Goal: Find specific page/section: Find specific page/section

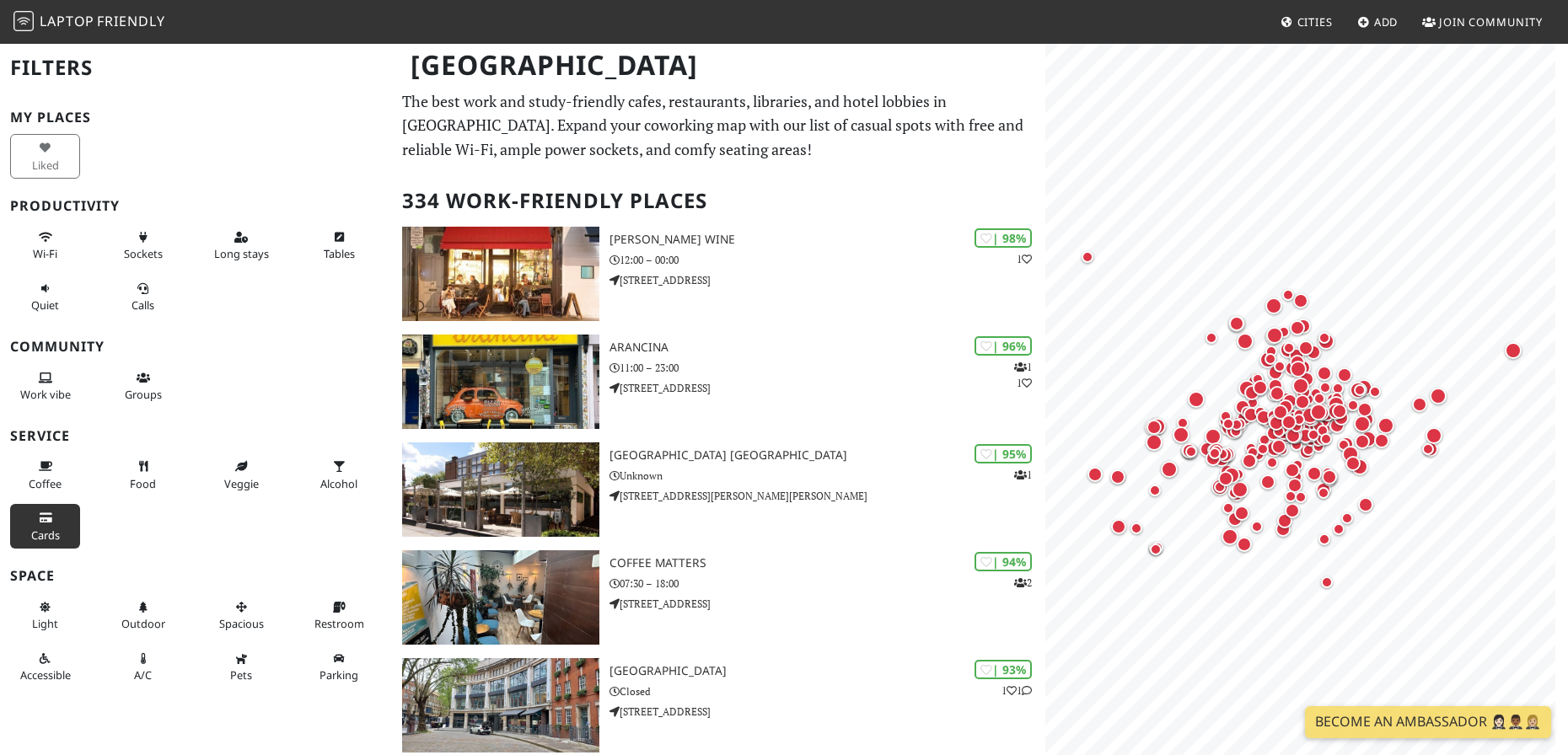
click at [40, 530] on span "Cards" at bounding box center [45, 534] width 29 height 15
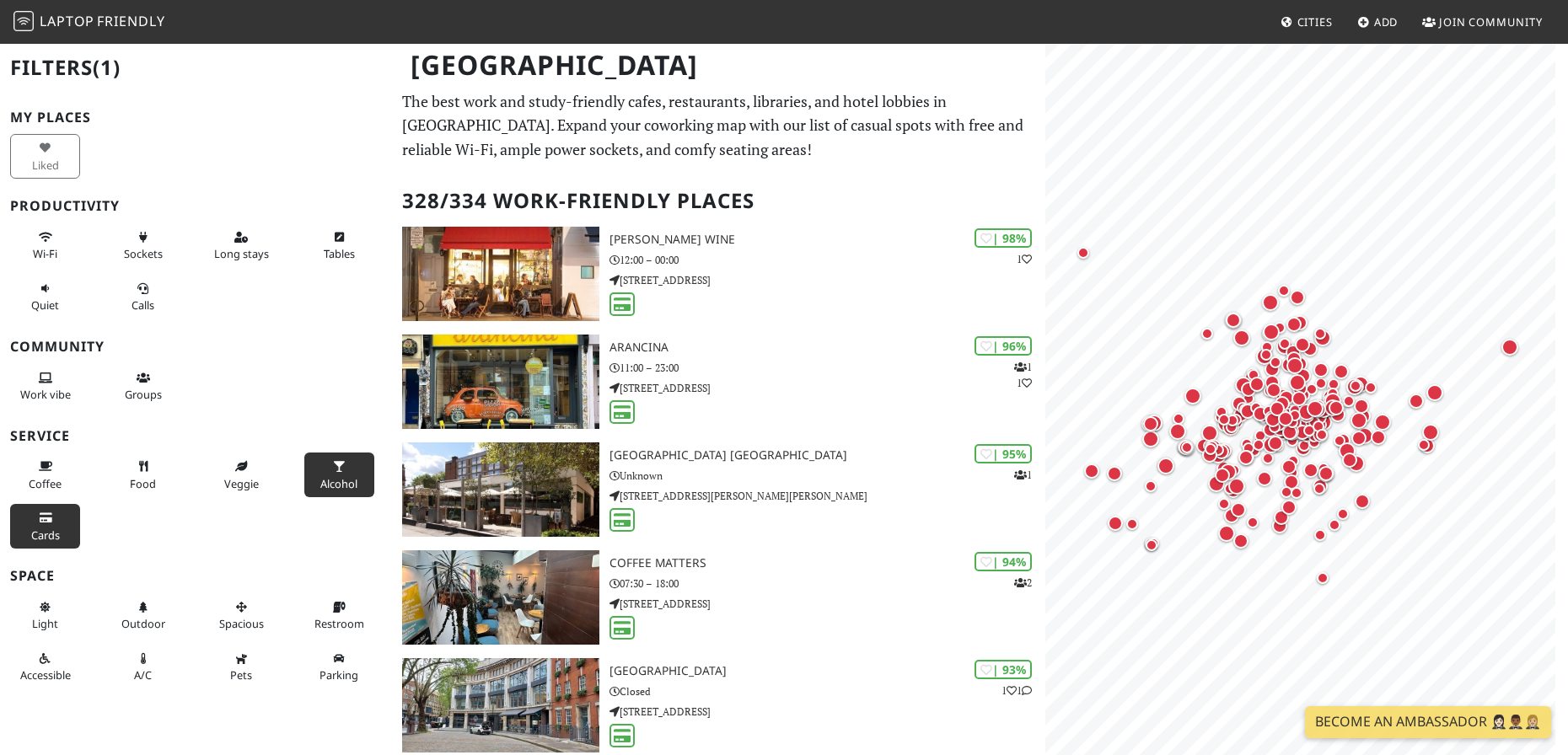
click at [310, 469] on button "Alcohol" at bounding box center [339, 475] width 70 height 45
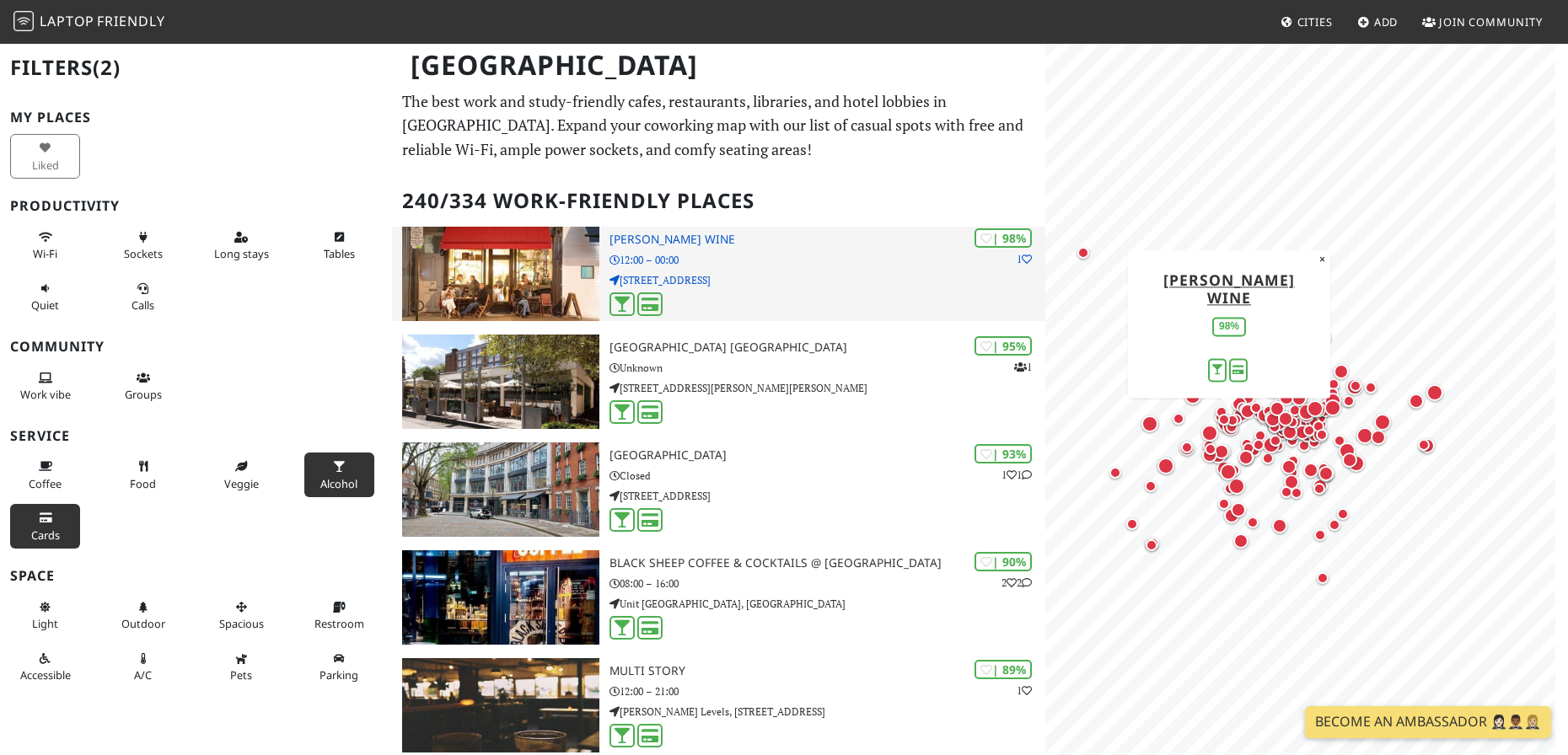
click at [747, 282] on p "[STREET_ADDRESS]" at bounding box center [827, 280] width 435 height 16
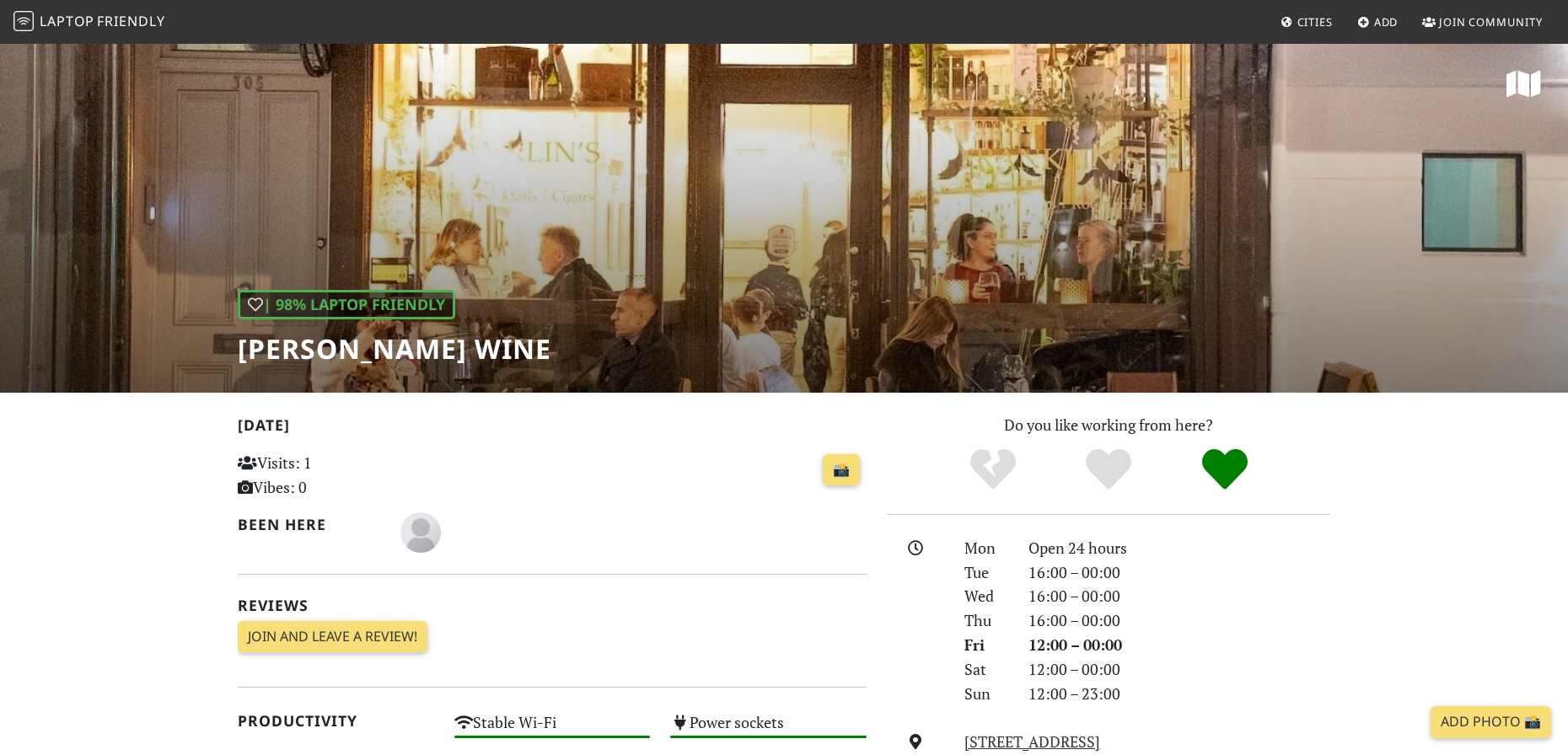
scroll to position [169, 0]
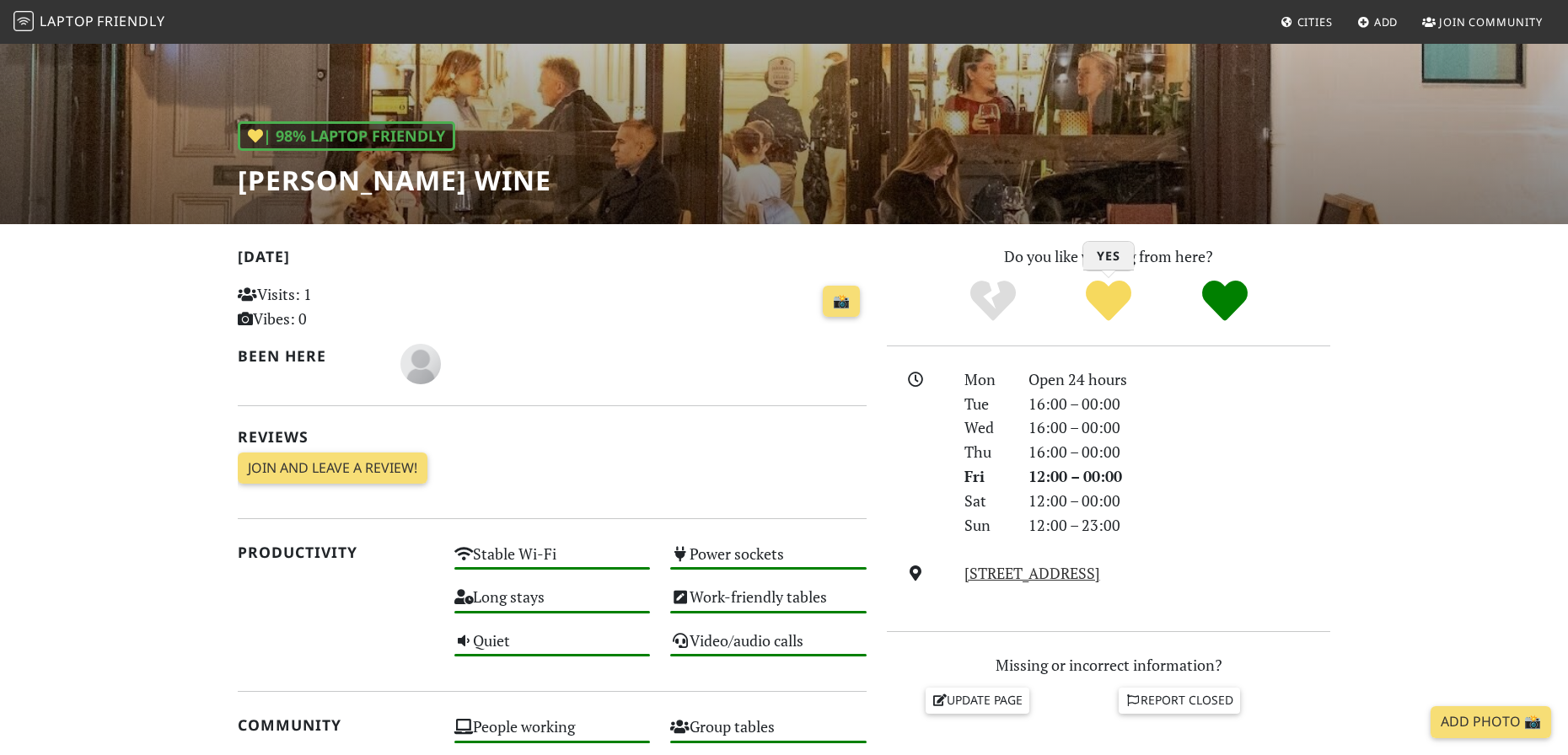
click at [1095, 300] on icon "Yes" at bounding box center [1108, 301] width 46 height 46
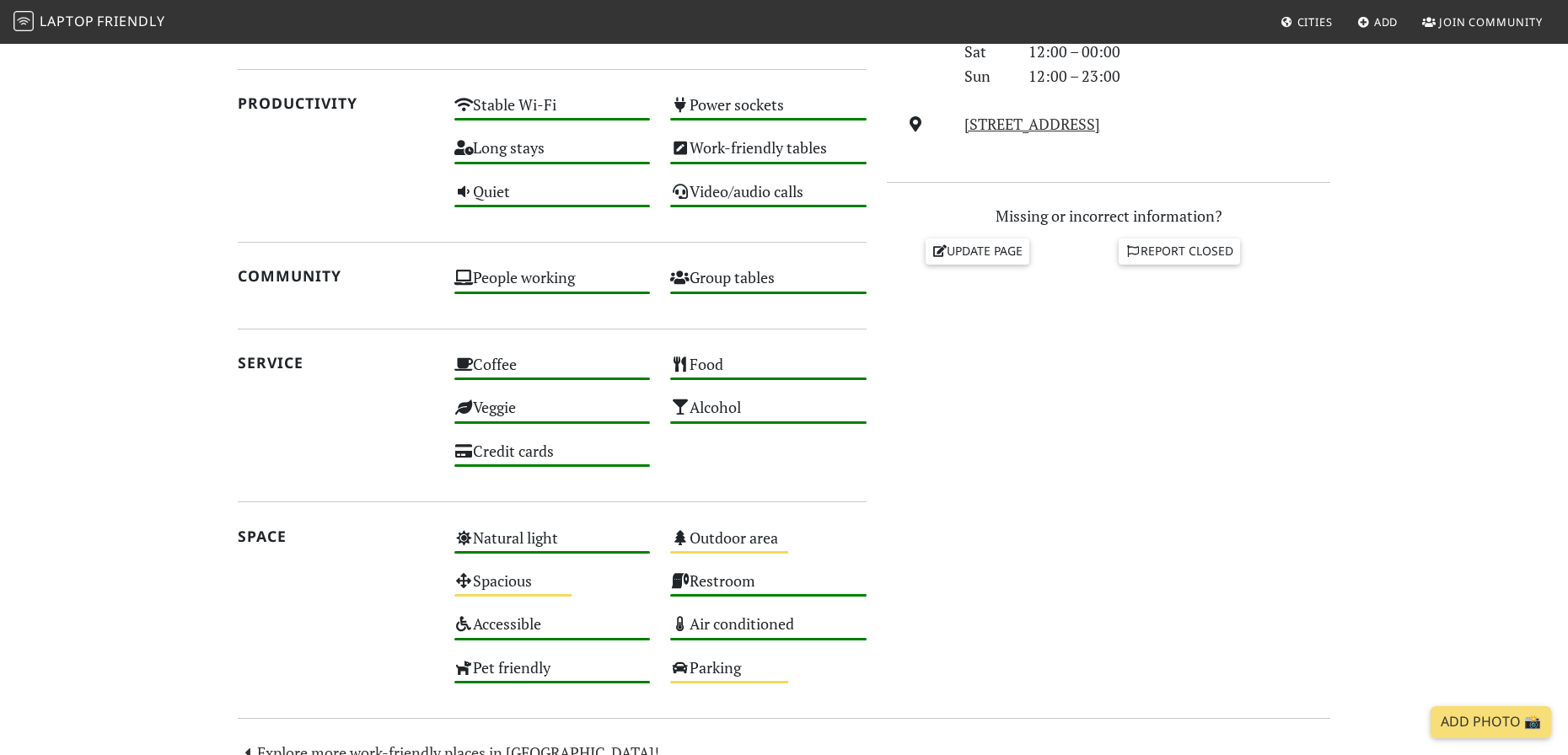
scroll to position [759, 0]
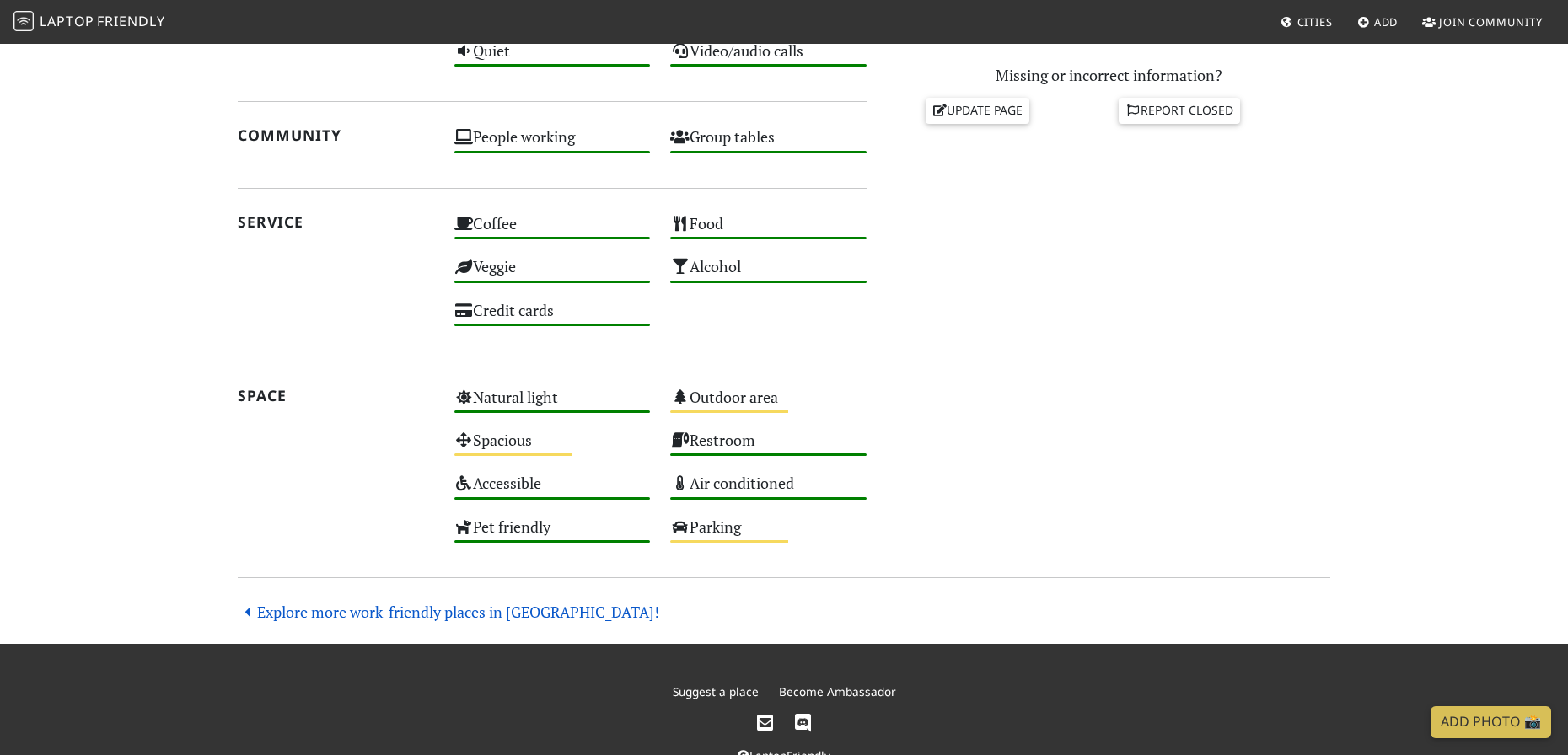
click at [562, 615] on link "Explore more work-friendly places in London!" at bounding box center [448, 611] width 421 height 20
